Goal: Task Accomplishment & Management: Manage account settings

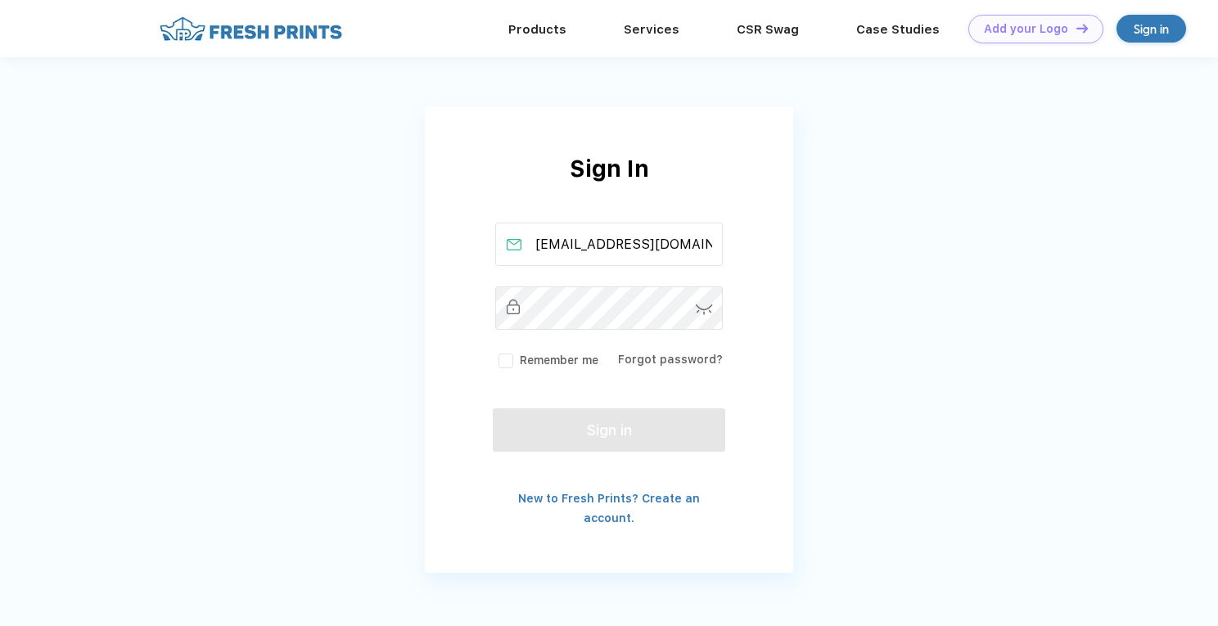
type input "mckenzief377@gmail.com"
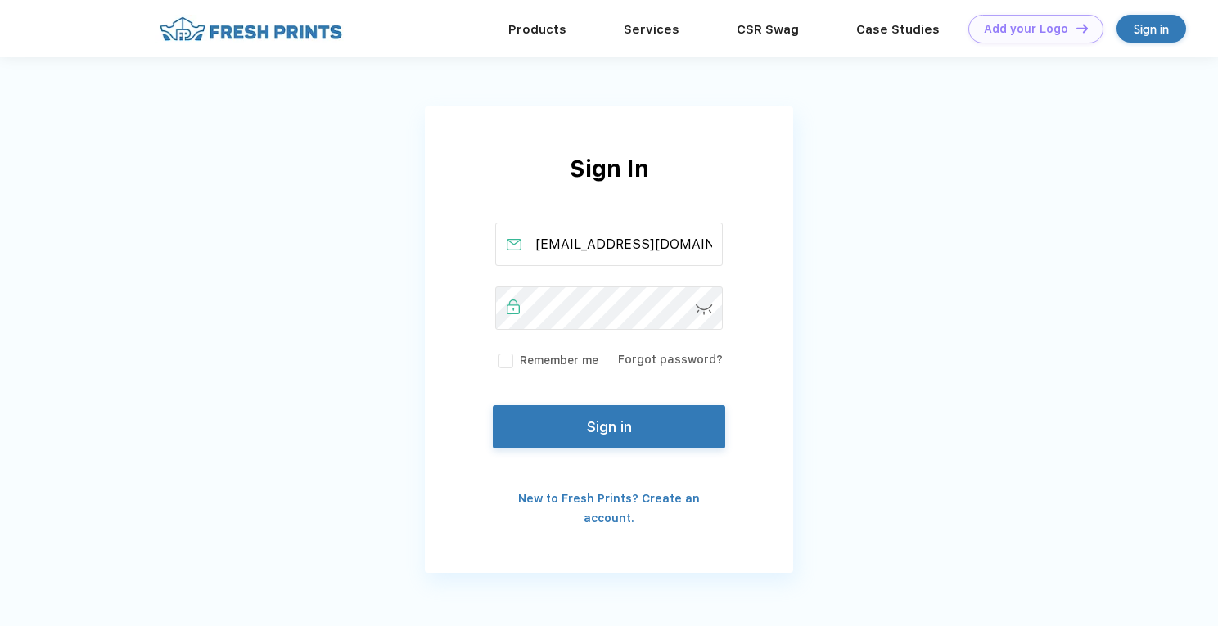
click at [612, 422] on button "Sign in" at bounding box center [609, 426] width 233 height 43
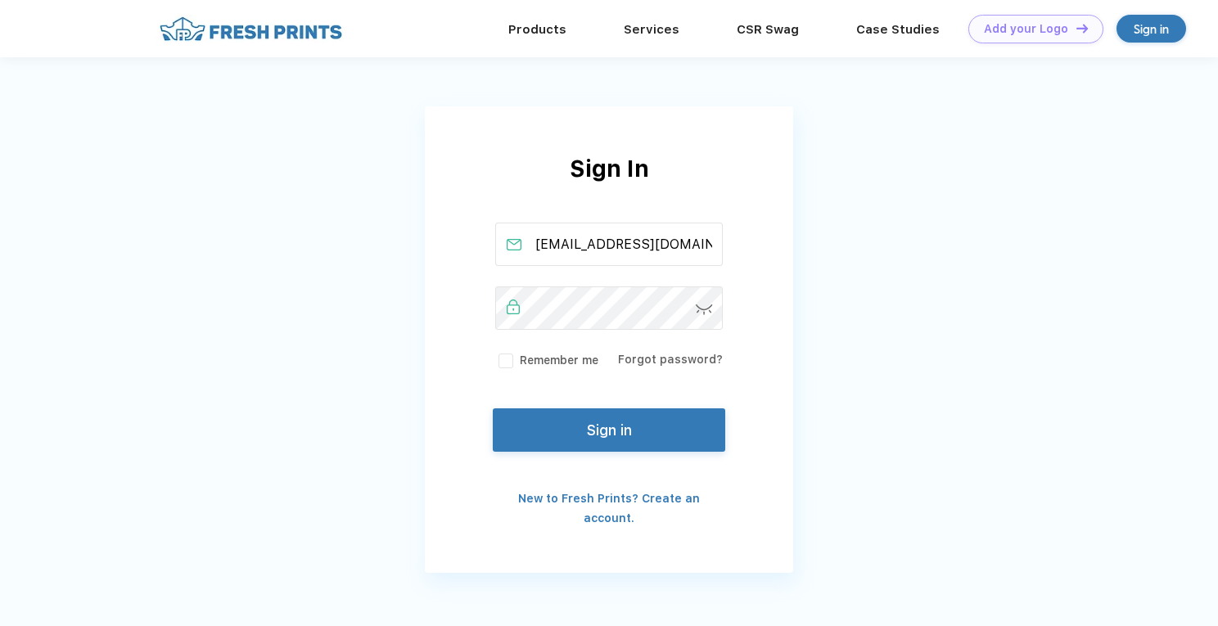
click at [598, 449] on button "Sign in" at bounding box center [609, 430] width 233 height 43
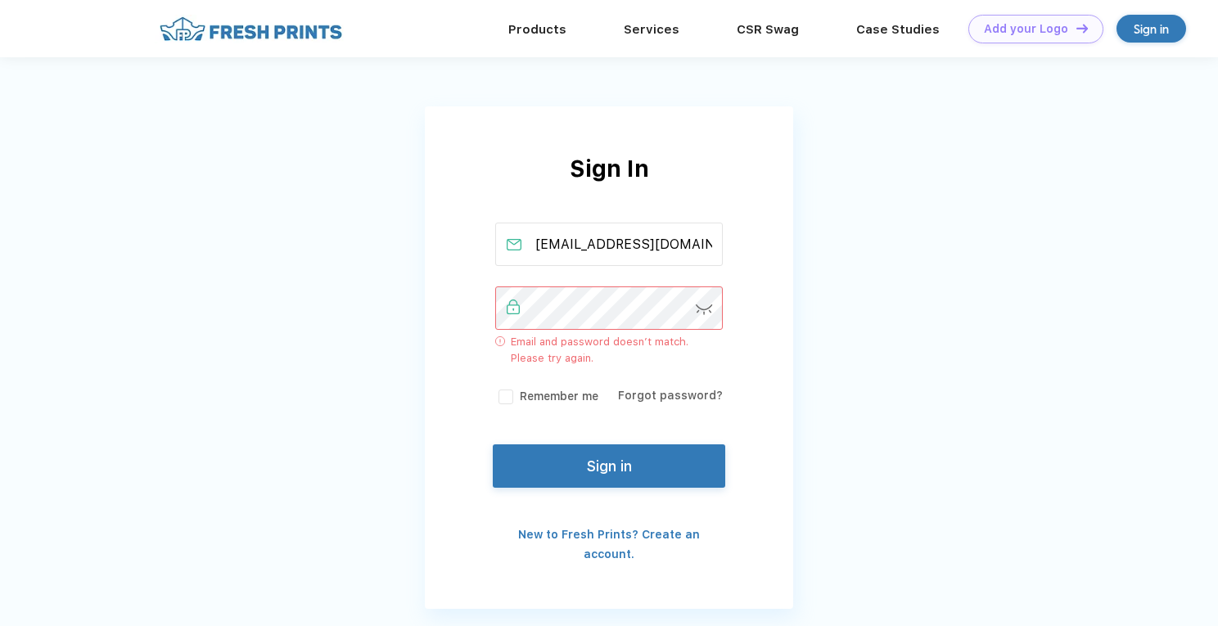
click at [581, 427] on div "Sign In mckenzief377@gmail.com Email and password doesn’t match. Please try aga…" at bounding box center [609, 357] width 368 height 413
click at [648, 395] on link "Forgot password?" at bounding box center [670, 395] width 105 height 13
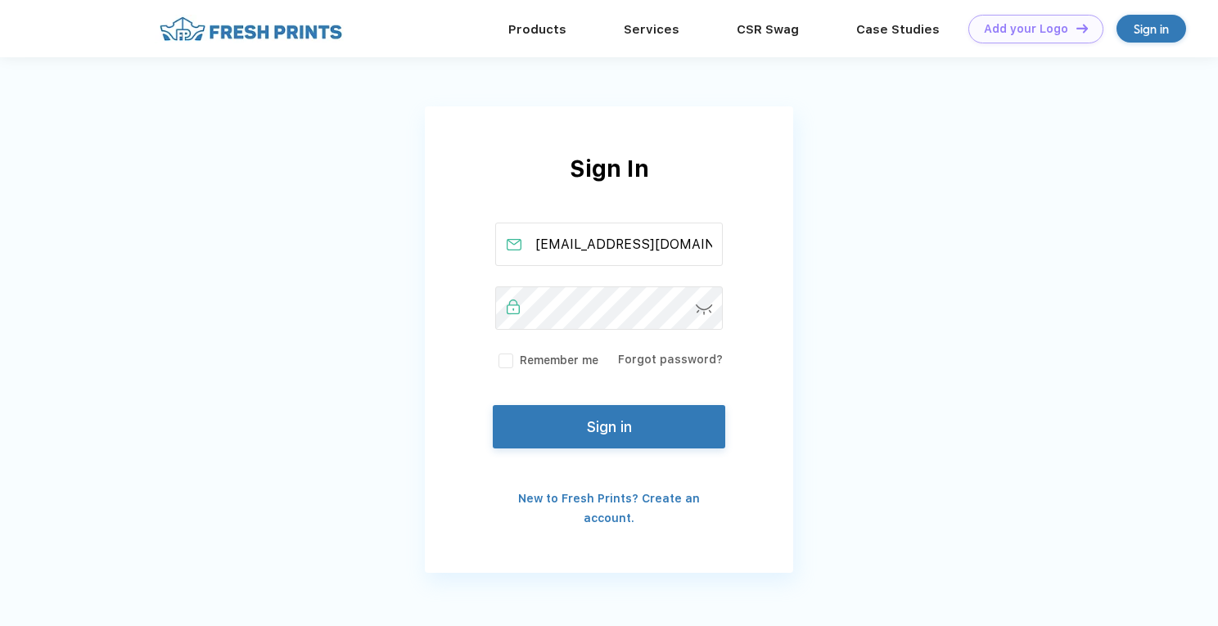
click at [619, 412] on button "Sign in" at bounding box center [609, 426] width 233 height 43
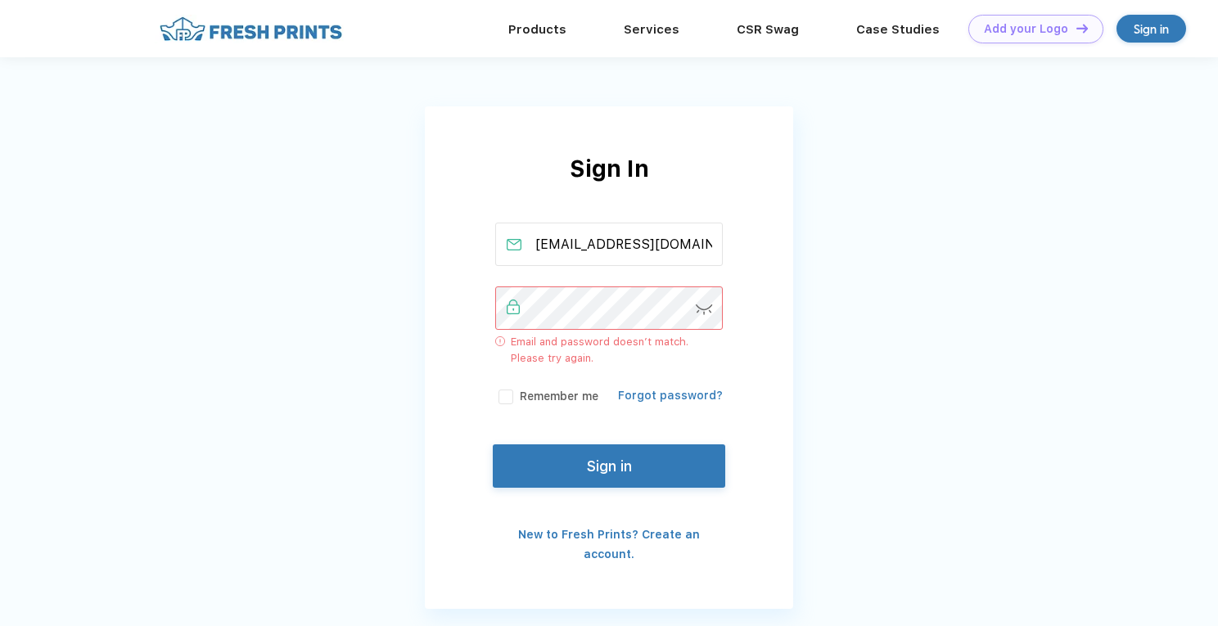
click at [687, 395] on link "Forgot password?" at bounding box center [670, 395] width 105 height 13
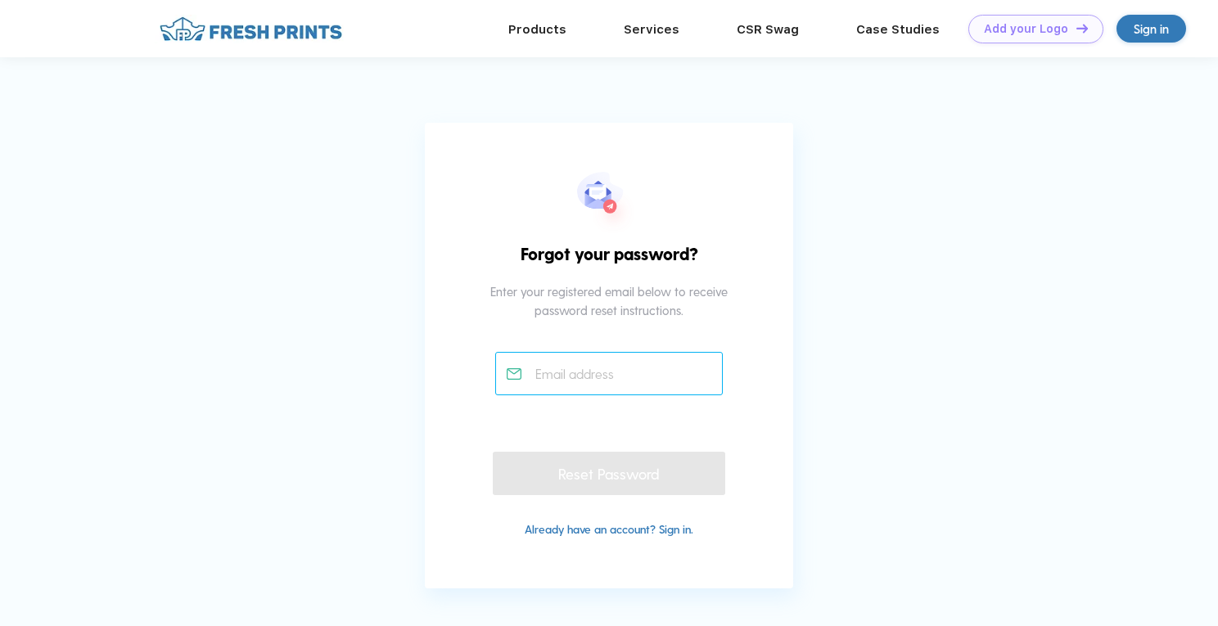
click at [589, 387] on input "text" at bounding box center [609, 373] width 228 height 43
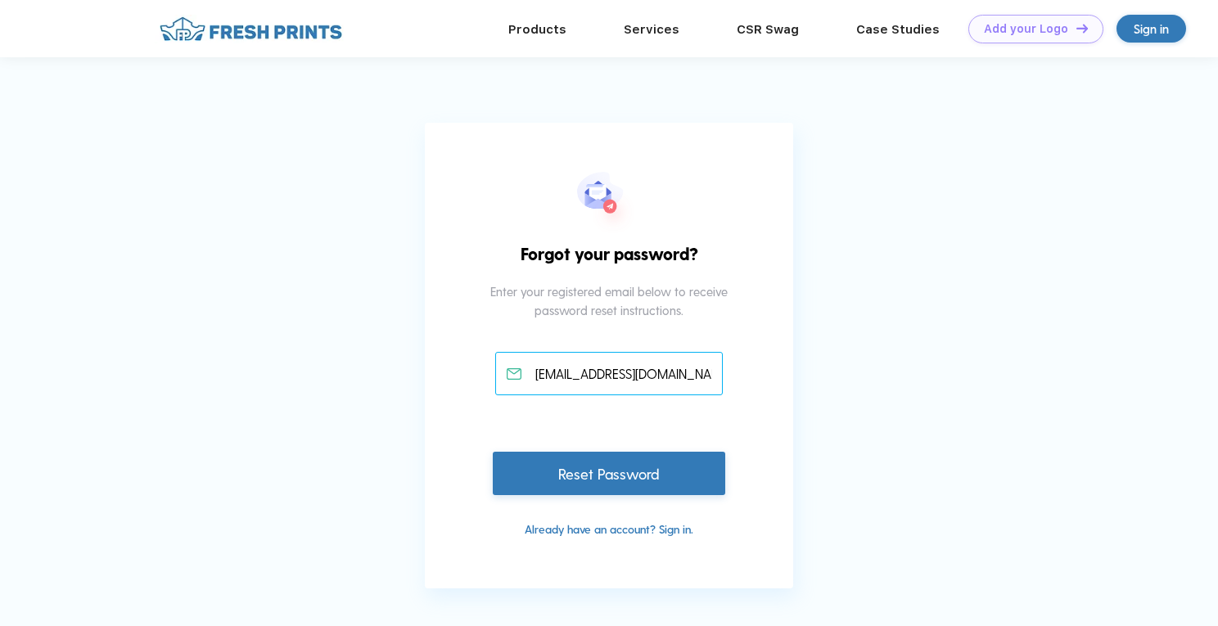
type input "mckenzief377@gmail.com"
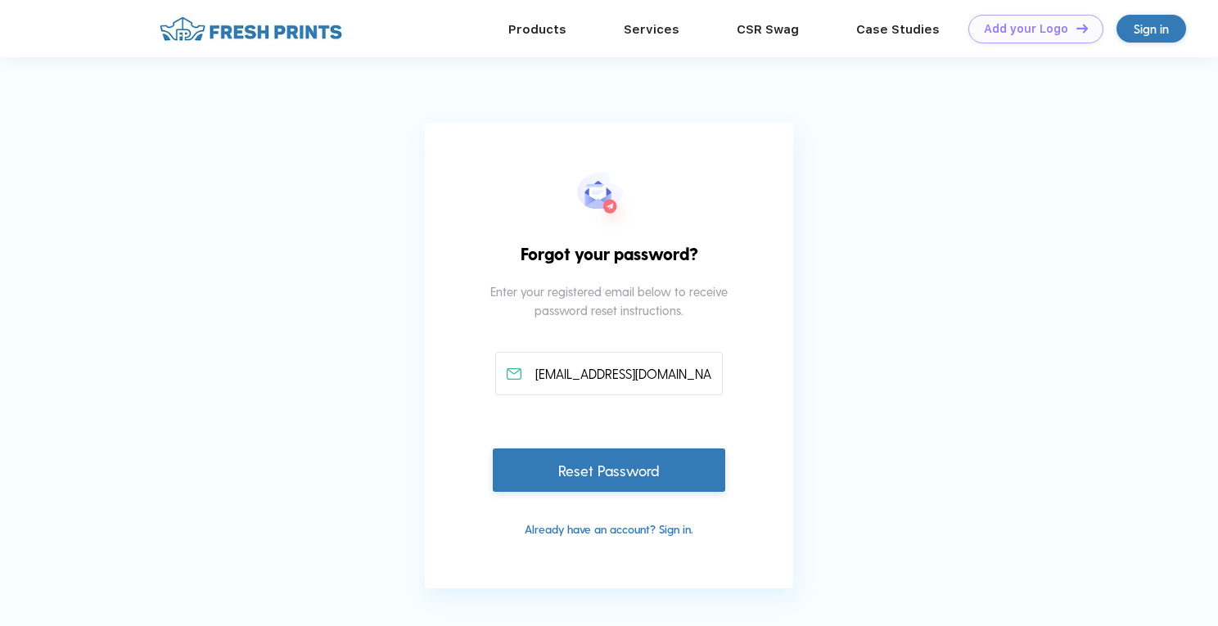
click at [613, 478] on div "Reset Password" at bounding box center [609, 470] width 233 height 43
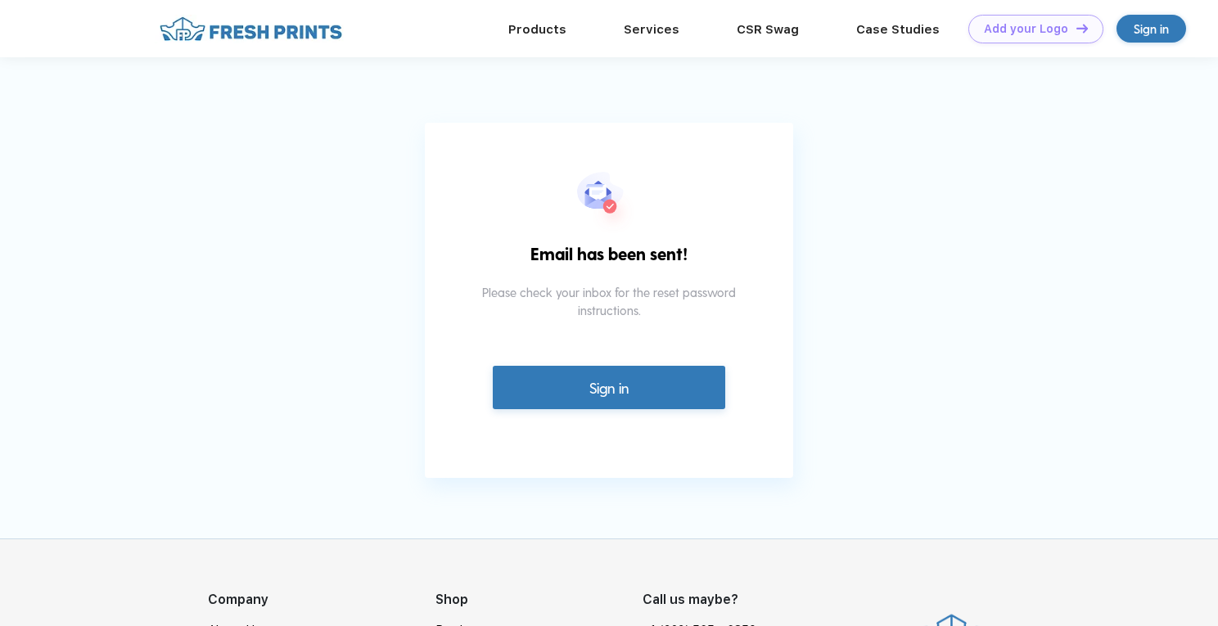
click at [680, 389] on link "Sign in" at bounding box center [609, 387] width 233 height 43
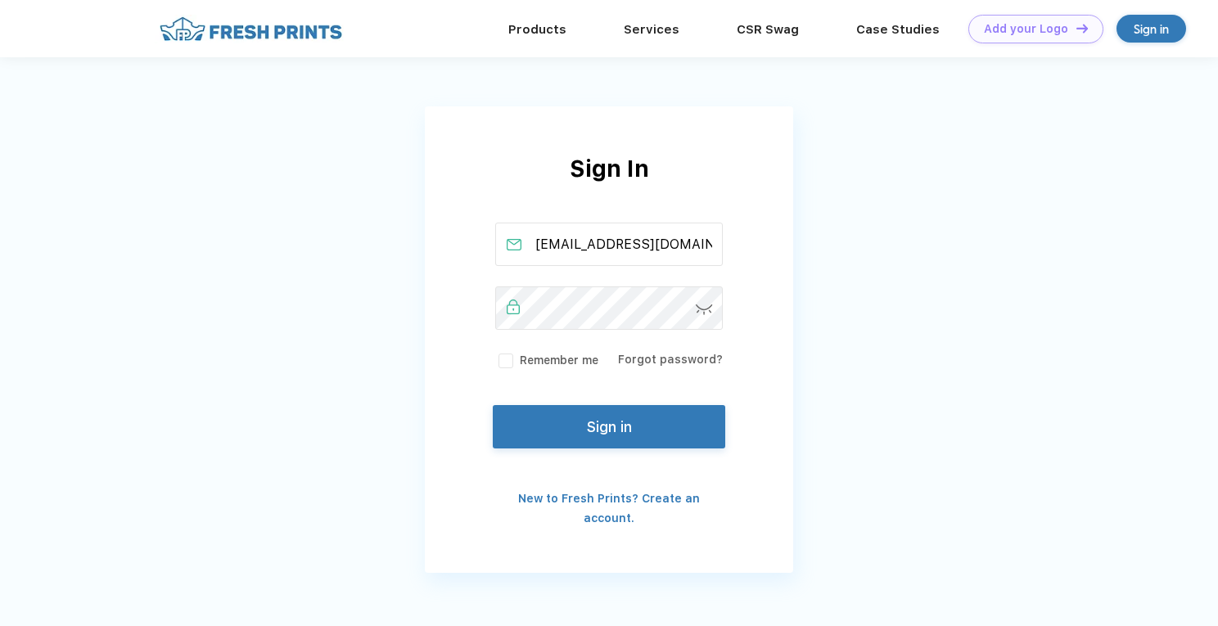
click at [663, 435] on button "Sign in" at bounding box center [609, 426] width 233 height 43
click at [549, 423] on button "Sign in" at bounding box center [609, 426] width 233 height 43
